Goal: Navigation & Orientation: Understand site structure

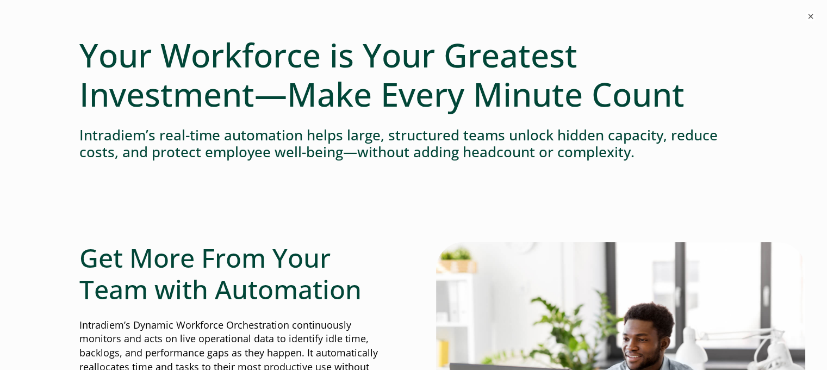
scroll to position [163, 0]
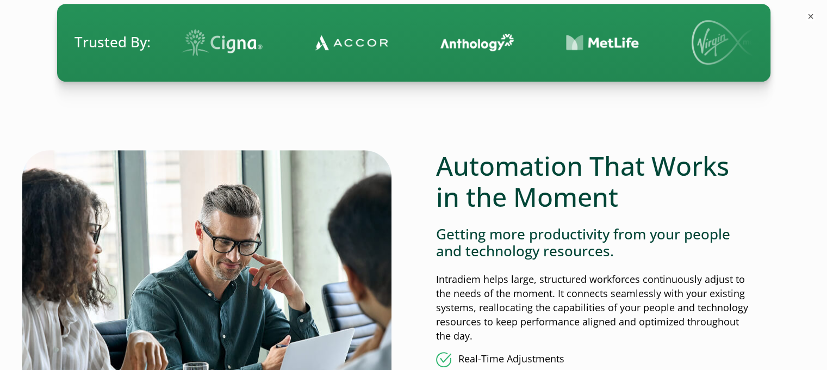
scroll to position [0, 0]
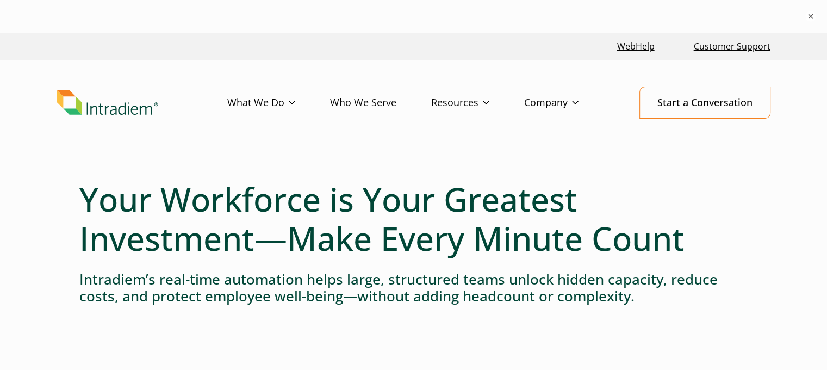
click at [376, 104] on link "Who We Serve" at bounding box center [380, 103] width 101 height 32
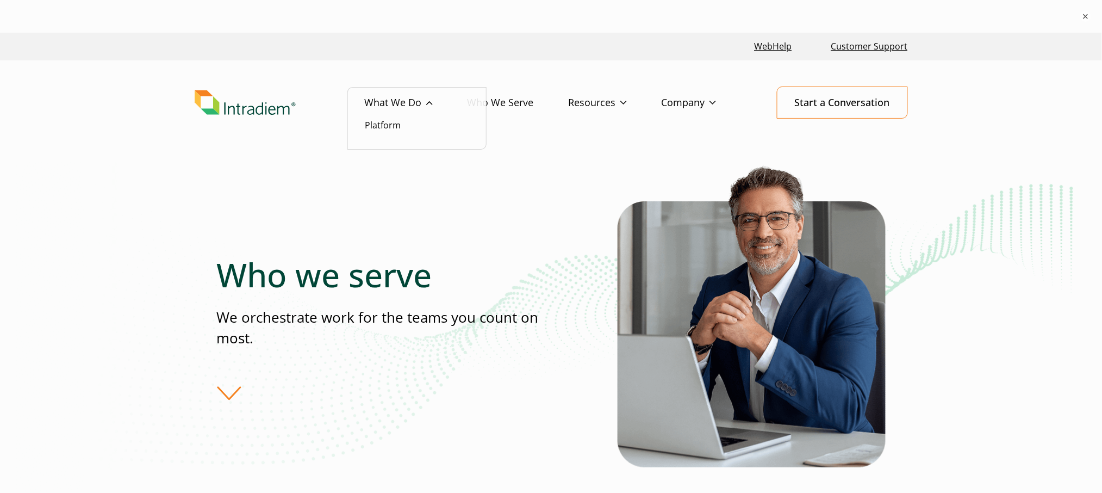
click at [407, 119] on li "Platform" at bounding box center [416, 125] width 103 height 14
click at [388, 124] on link "Platform" at bounding box center [383, 125] width 36 height 12
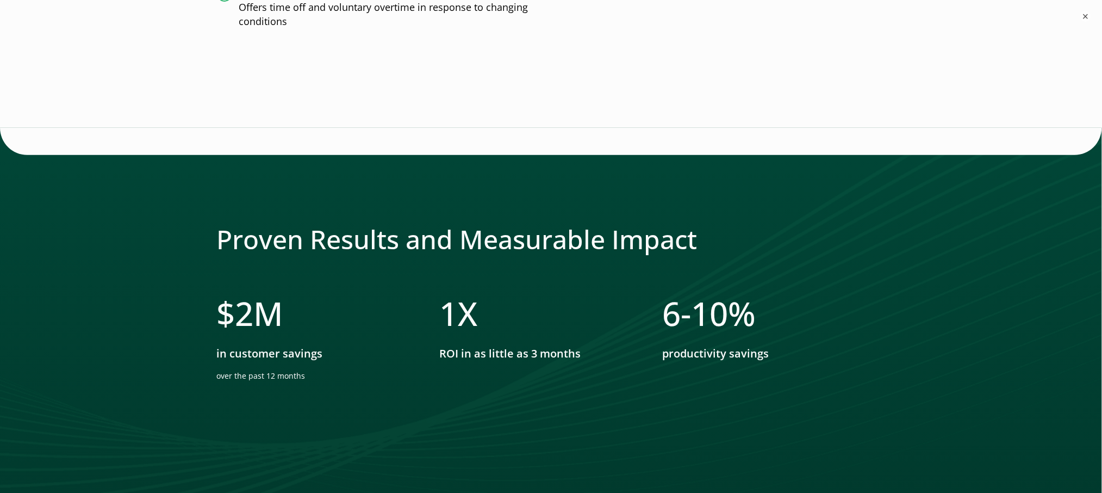
scroll to position [3190, 0]
